Goal: Information Seeking & Learning: Learn about a topic

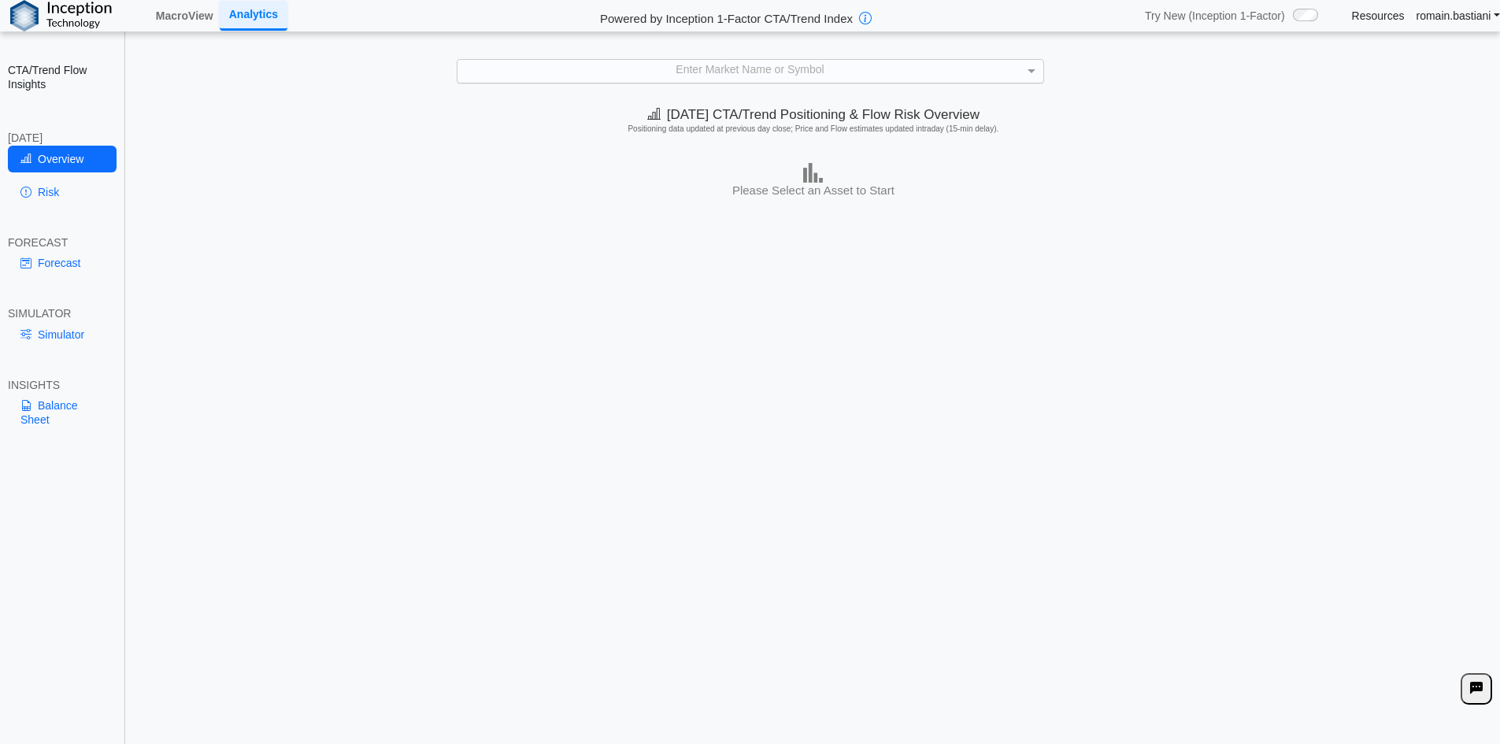
click at [760, 61] on div "Enter Market Name or Symbol" at bounding box center [750, 71] width 586 height 22
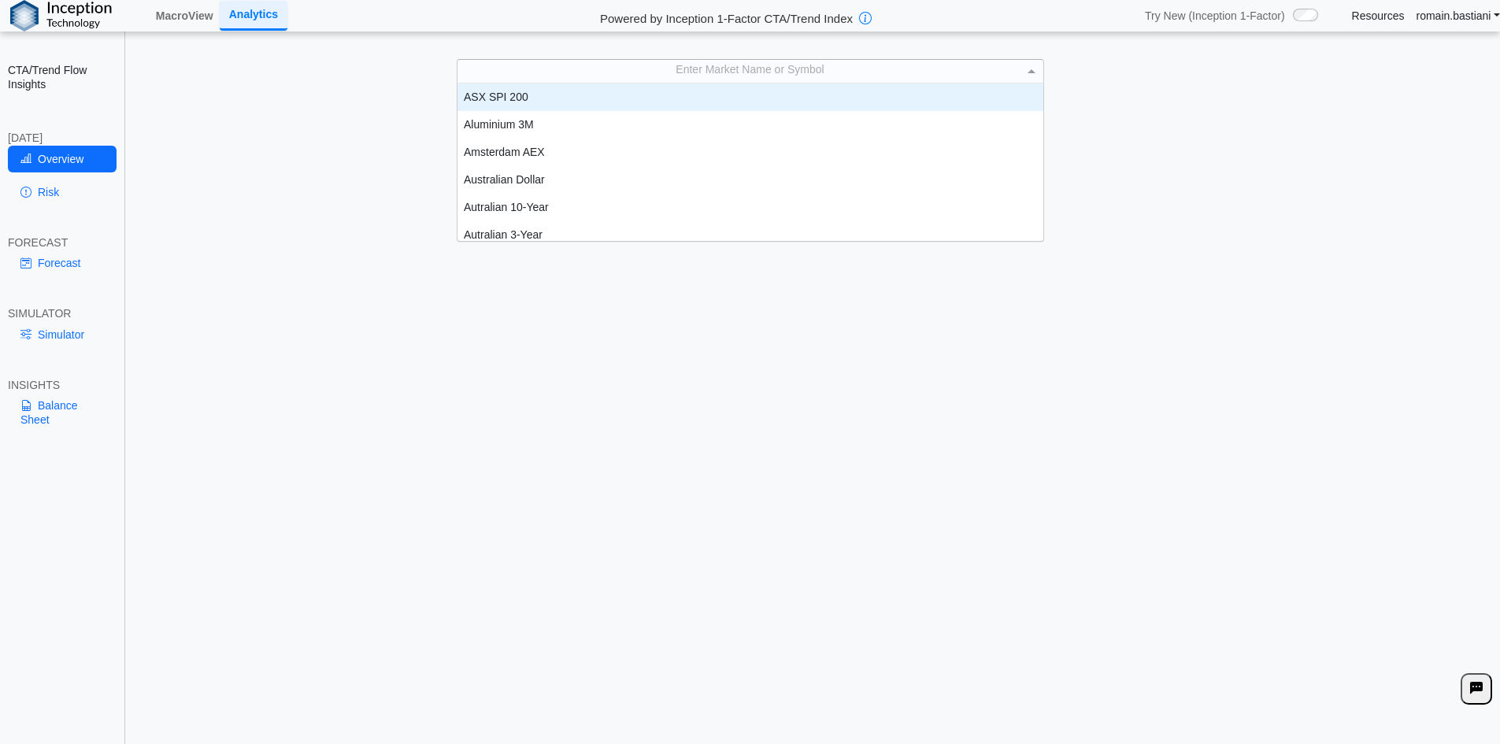
scroll to position [146, 574]
type input "***"
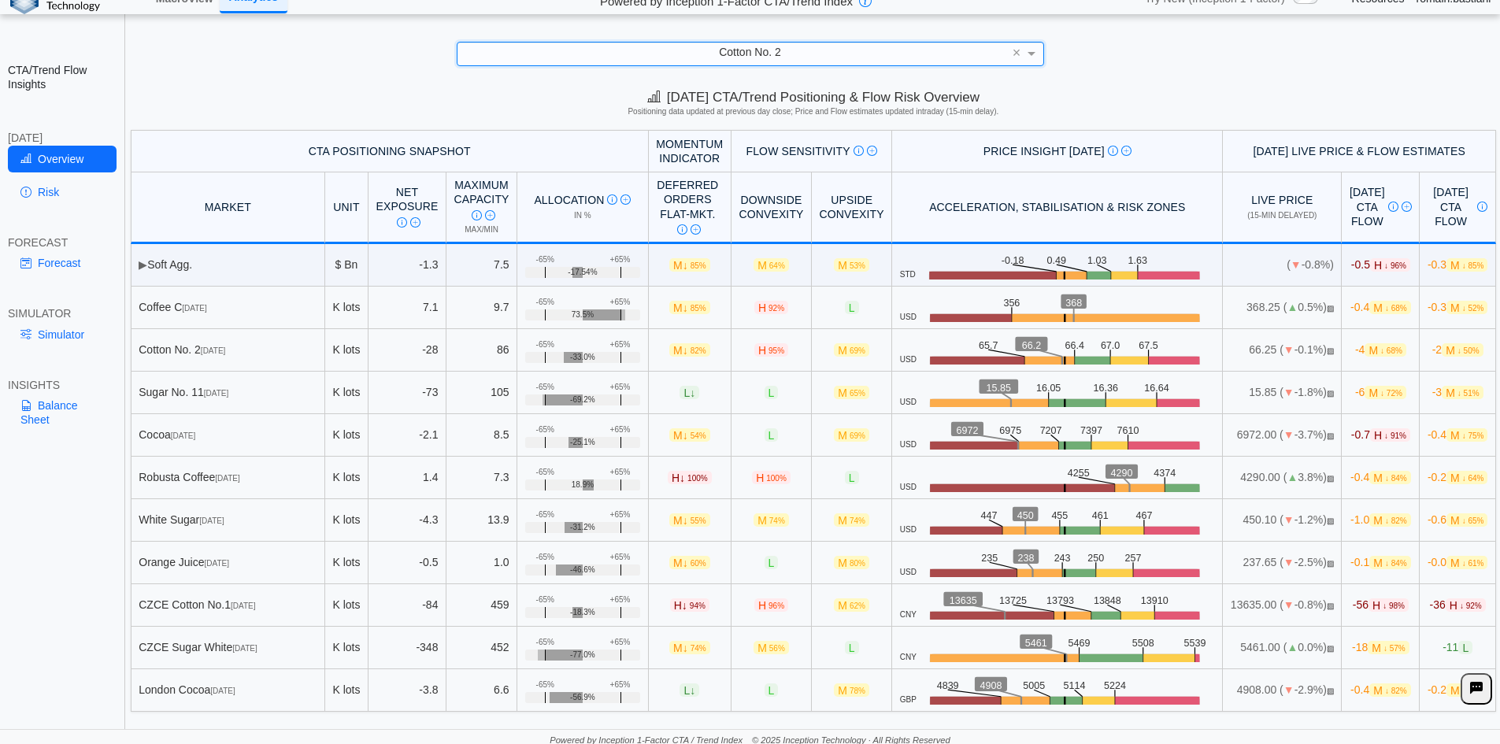
scroll to position [22, 0]
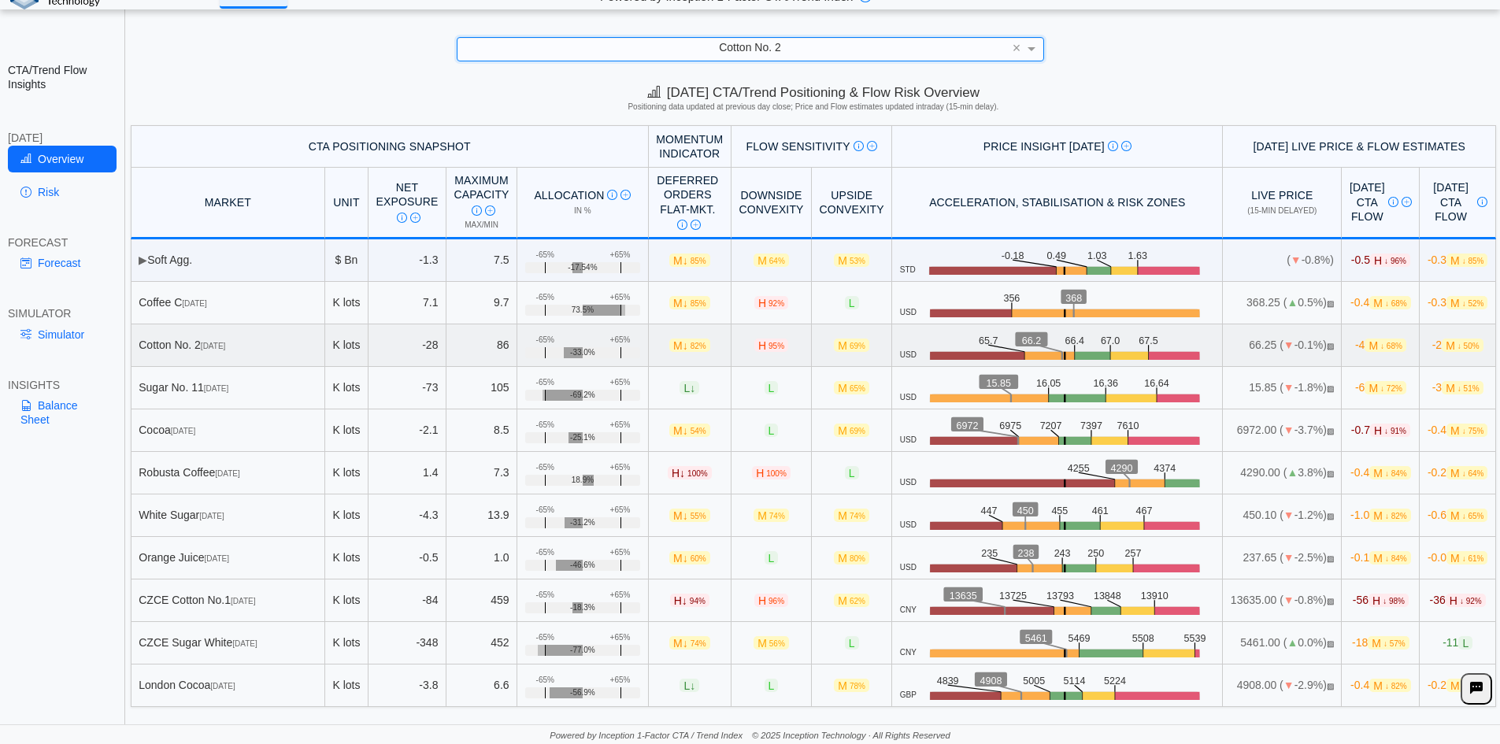
click at [1432, 346] on span "-2 M ↓ 50%" at bounding box center [1457, 344] width 51 height 13
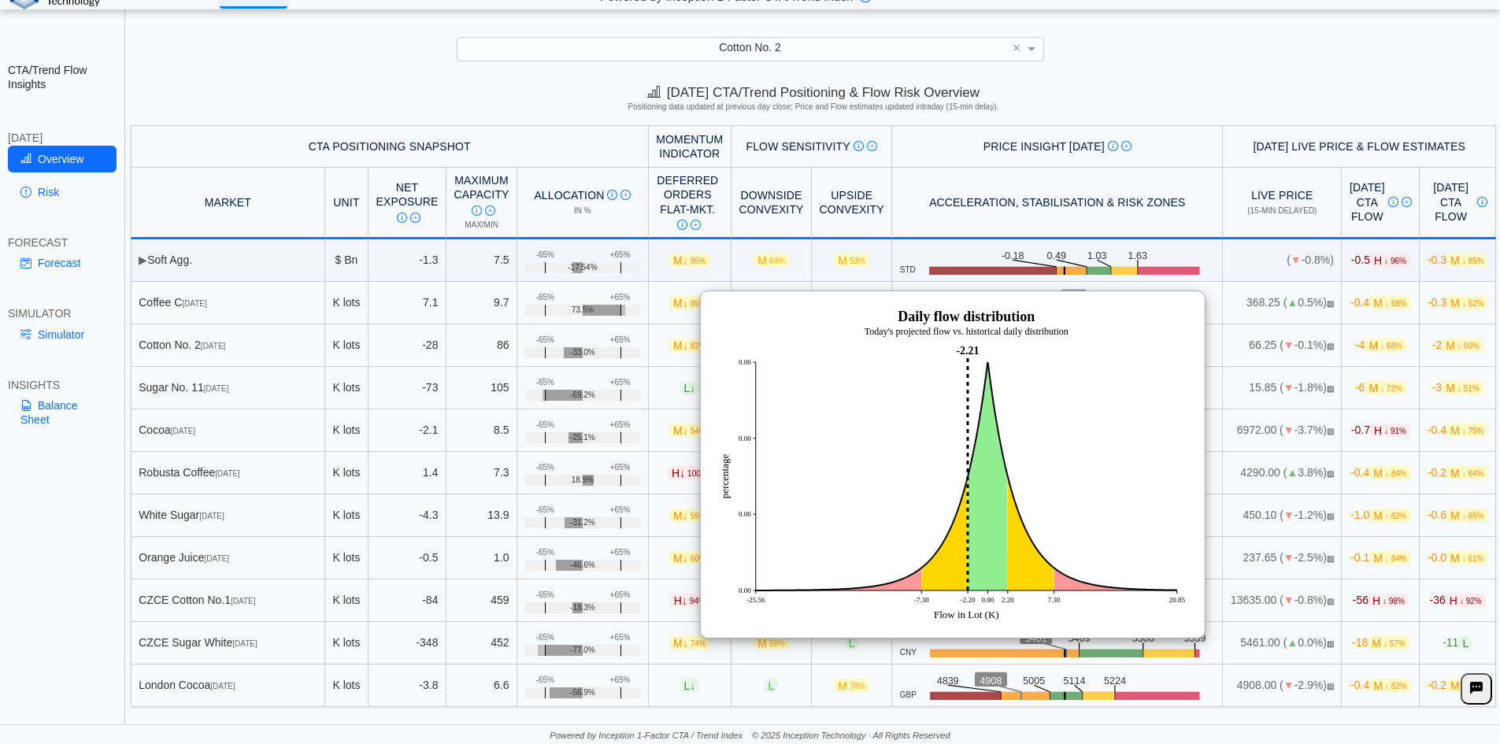
click at [1114, 85] on div "[DATE] CTA/Trend Positioning & Flow Risk Overview Positioning data updated at p…" at bounding box center [813, 101] width 1373 height 48
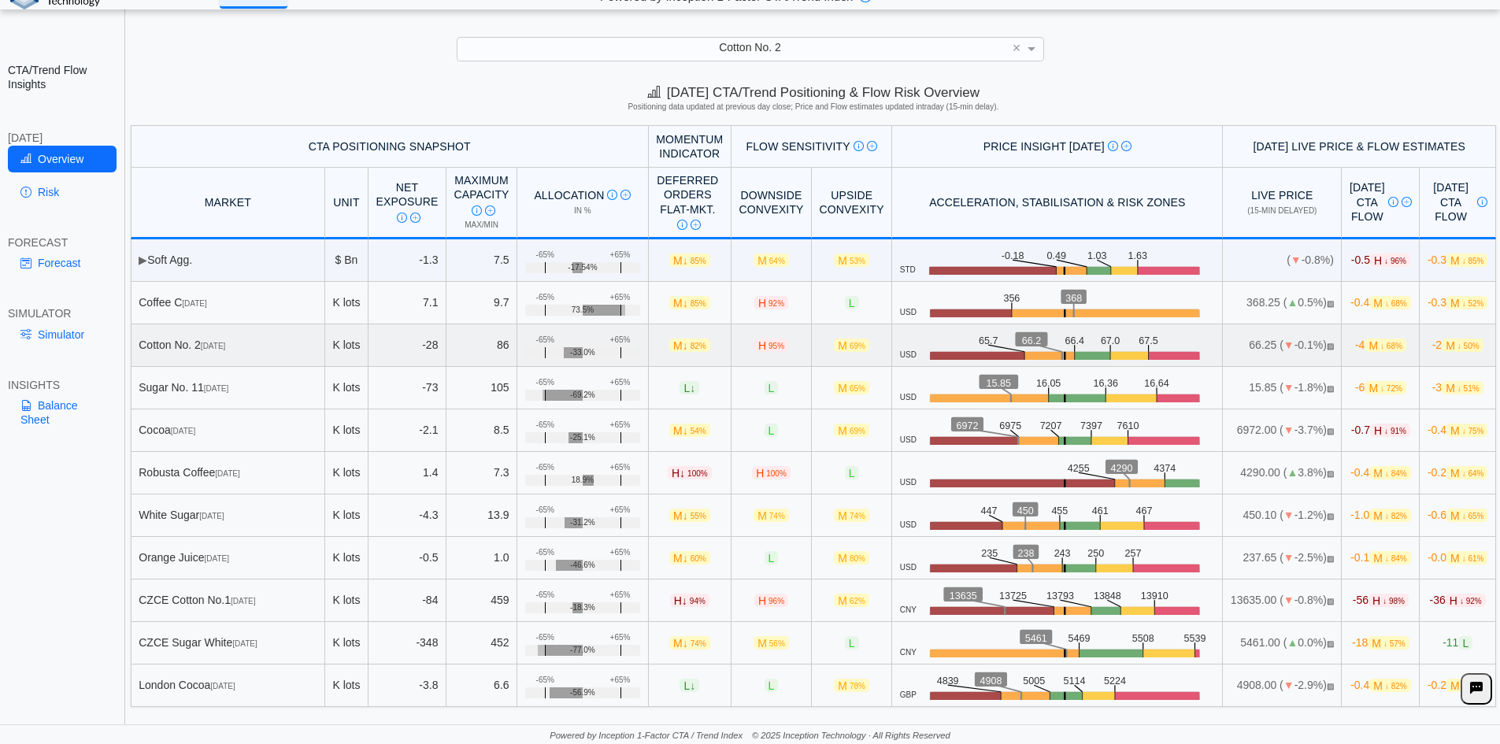
click at [1457, 343] on span "↓ 50%" at bounding box center [1468, 346] width 22 height 9
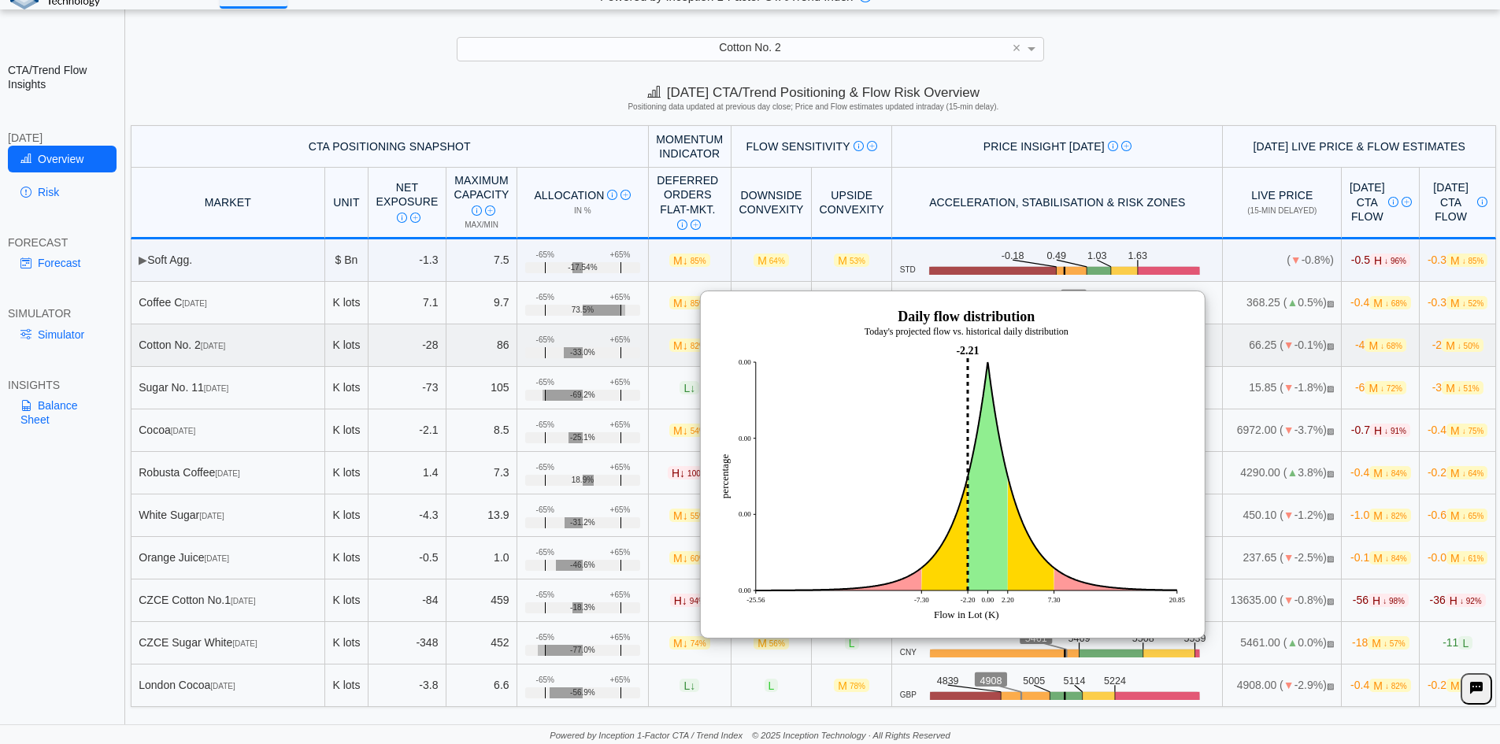
click at [1380, 343] on span "↓ 68%" at bounding box center [1391, 346] width 22 height 9
click at [1207, 99] on div "[DATE] CTA/Trend Positioning & Flow Risk Overview Positioning data updated at p…" at bounding box center [813, 101] width 1373 height 48
